Goal: Obtain resource: Obtain resource

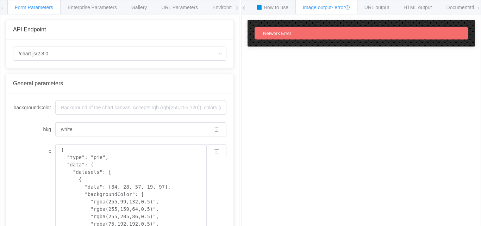
click at [5, 10] on div "Form Parameters Enterprise Parameters Gallery URL Parameters Environments" at bounding box center [119, 7] width 239 height 14
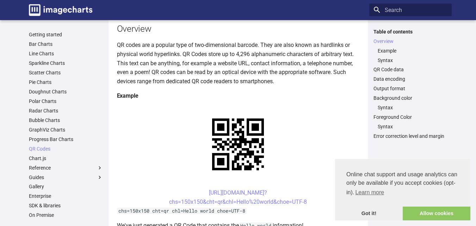
scroll to position [90, 0]
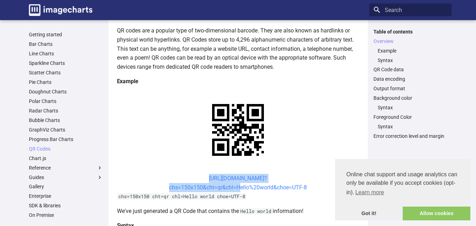
drag, startPoint x: 193, startPoint y: 108, endPoint x: 235, endPoint y: 120, distance: 43.7
click at [235, 174] on center "[URL][DOMAIN_NAME]? chs=150x150&cht=qr&chl=Hello%20world&choe=UTF-8" at bounding box center [238, 183] width 242 height 18
copy link "[URL][DOMAIN_NAME]? chs=150x150&cht=qr&chl="
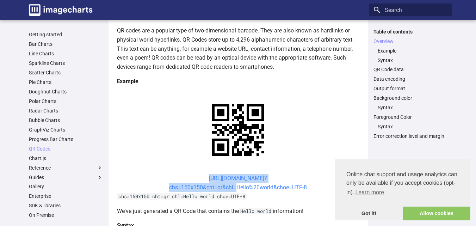
drag, startPoint x: 195, startPoint y: 108, endPoint x: 232, endPoint y: 121, distance: 39.1
click at [232, 174] on center "[URL][DOMAIN_NAME]? chs=150x150&cht=qr&chl=Hello%20world&choe=UTF-8" at bounding box center [238, 183] width 242 height 18
copy link "[URL][DOMAIN_NAME]? chs=150x150&cht=qr&chl"
